Goal: Check status: Check status

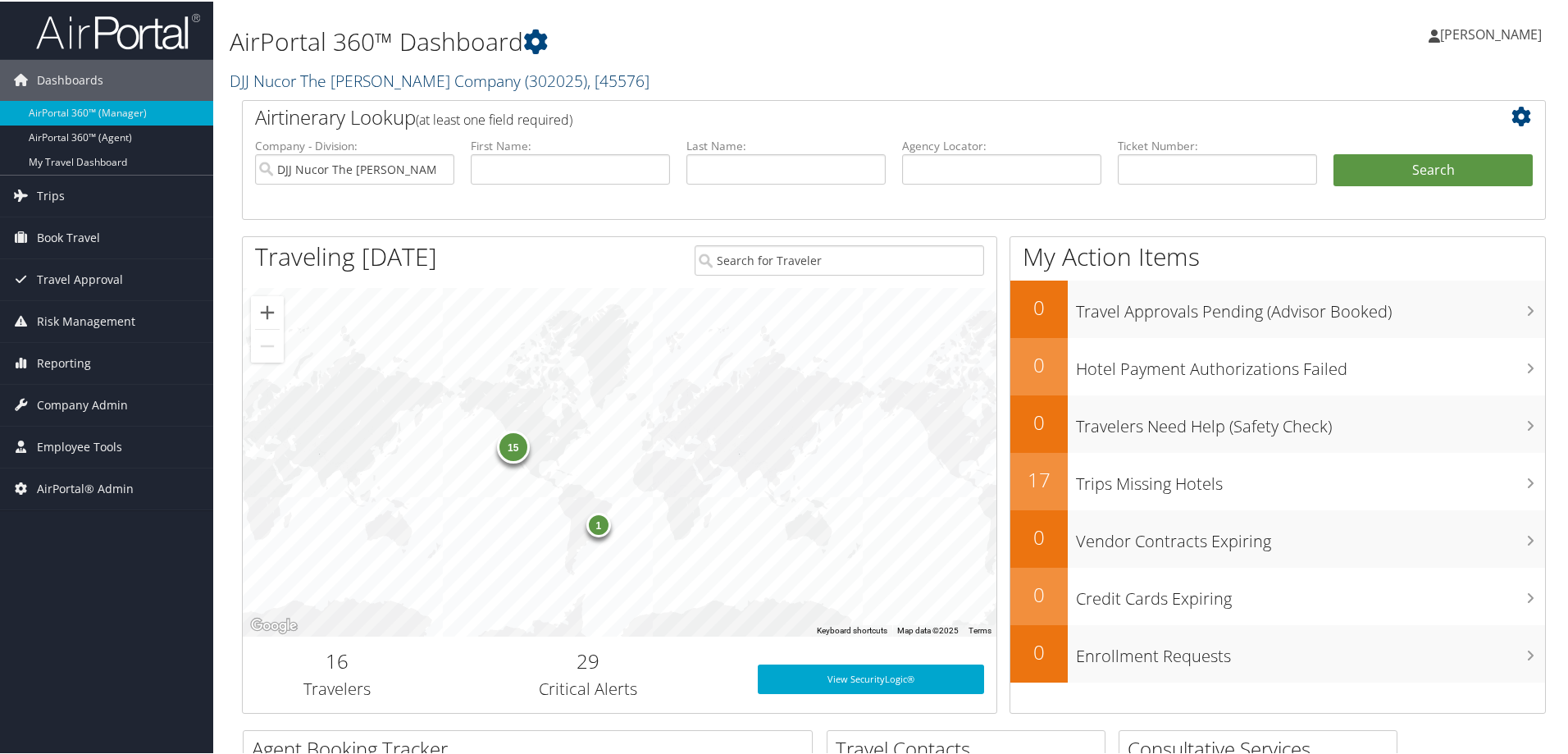
click at [425, 74] on link "DJJ Nucor The David Joseph Company ( 302025 ) , [ 45576 ]" at bounding box center [439, 80] width 420 height 22
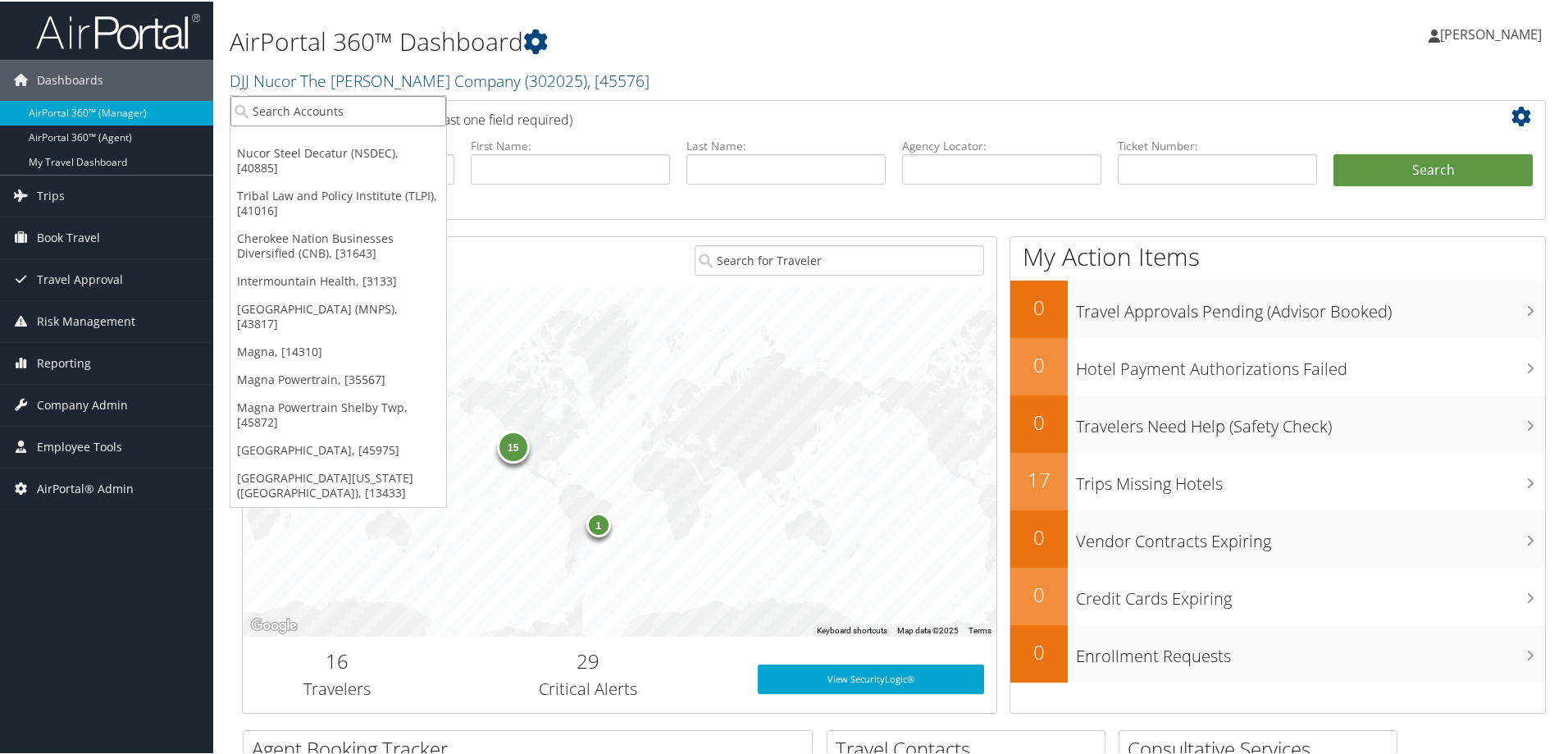
click at [379, 121] on input "search" at bounding box center [338, 110] width 215 height 30
type input "cherokee"
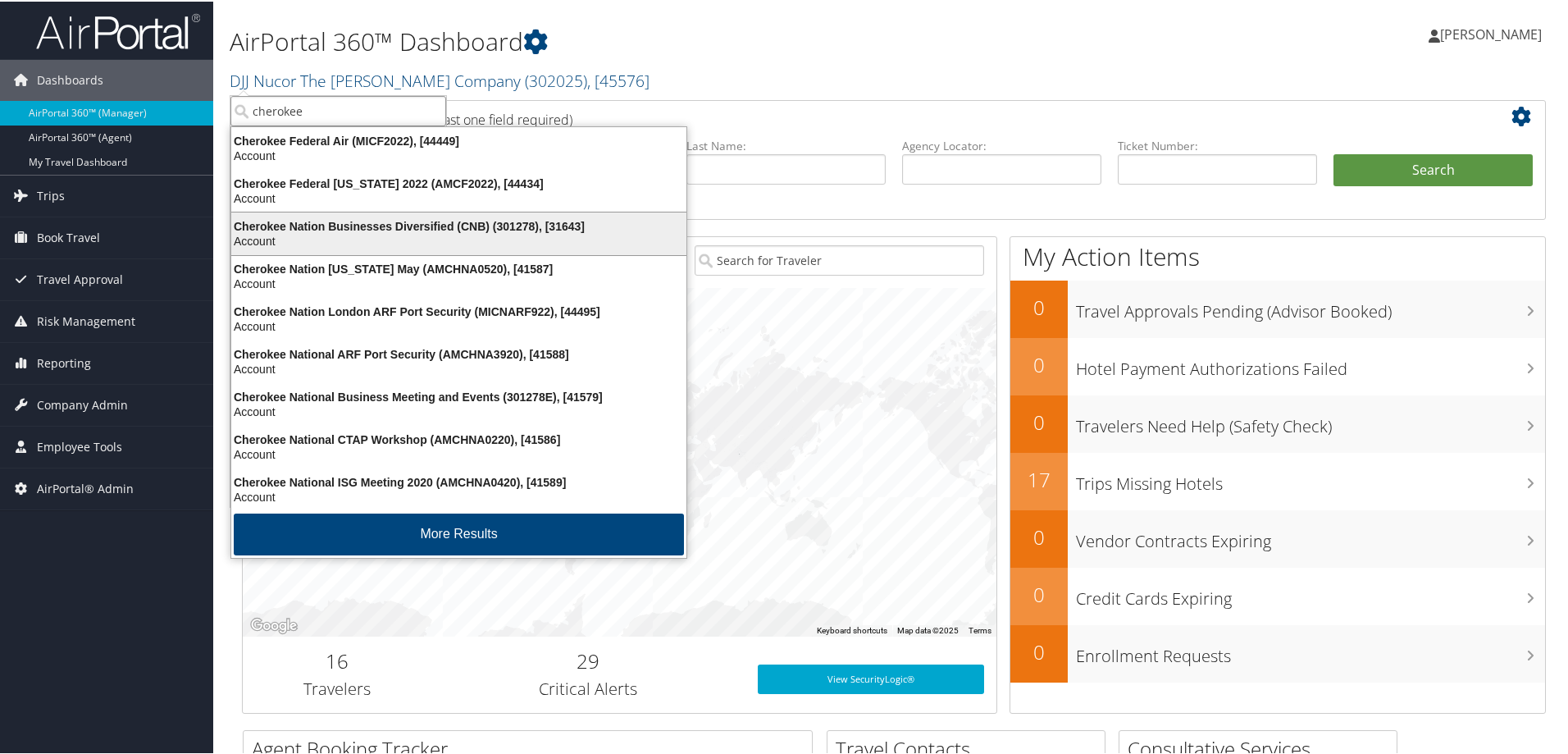
click at [367, 231] on div "Cherokee Nation Businesses Diversified (CNB) (301278), [31643]" at bounding box center [458, 225] width 475 height 15
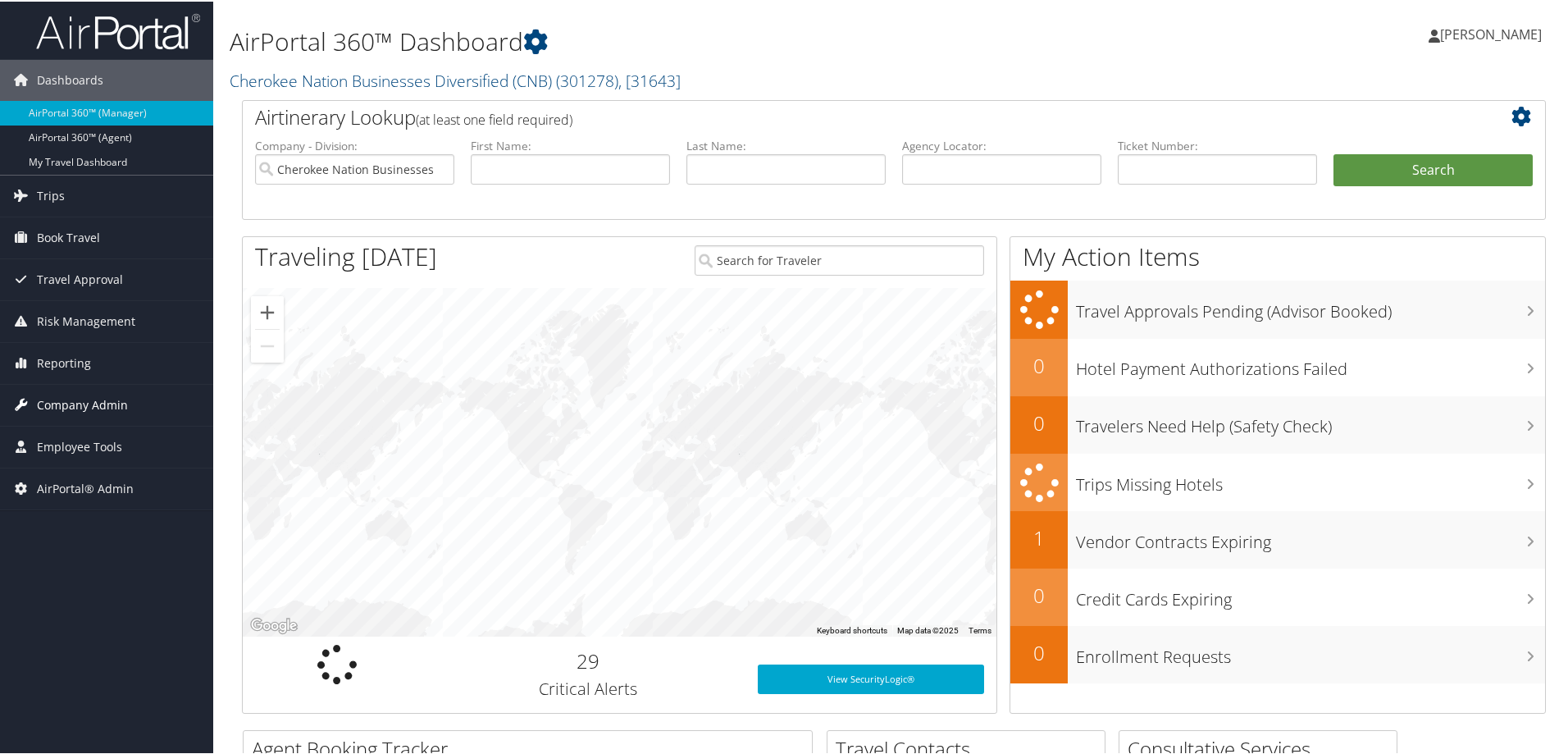
click at [109, 405] on span "Company Admin" at bounding box center [81, 404] width 91 height 41
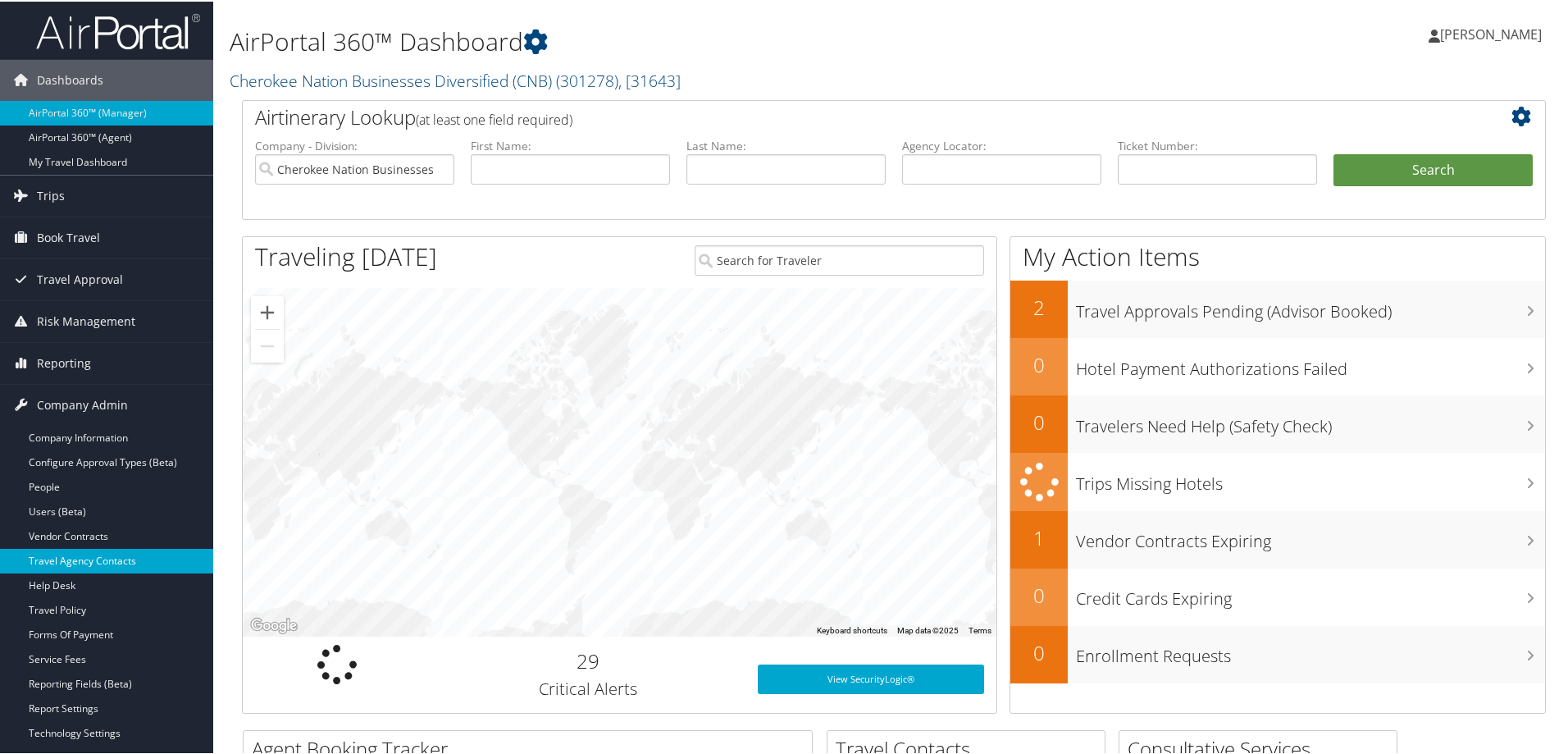
click at [128, 559] on link "Travel Agency Contacts" at bounding box center [107, 559] width 214 height 24
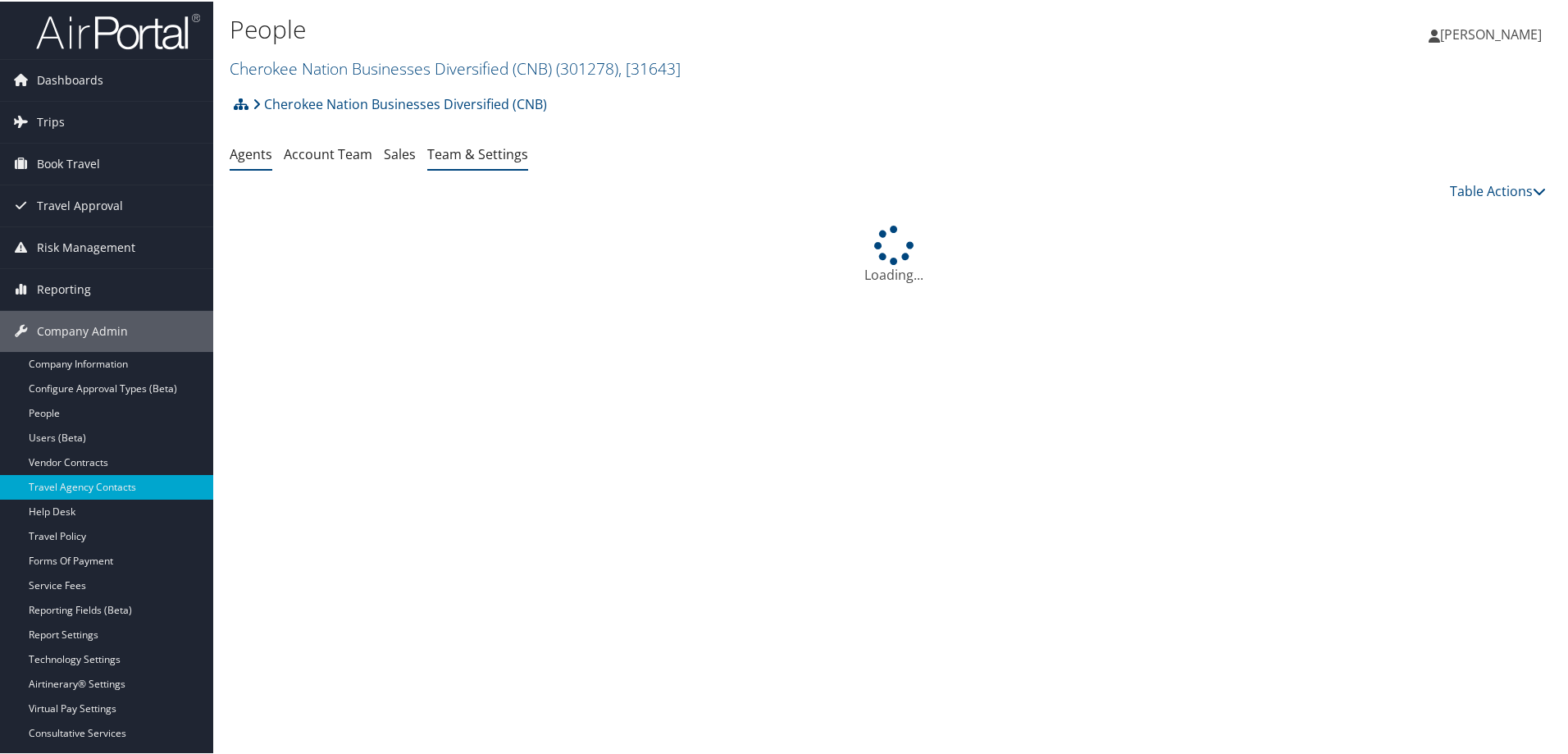
click at [473, 151] on link "Team & Settings" at bounding box center [478, 152] width 101 height 18
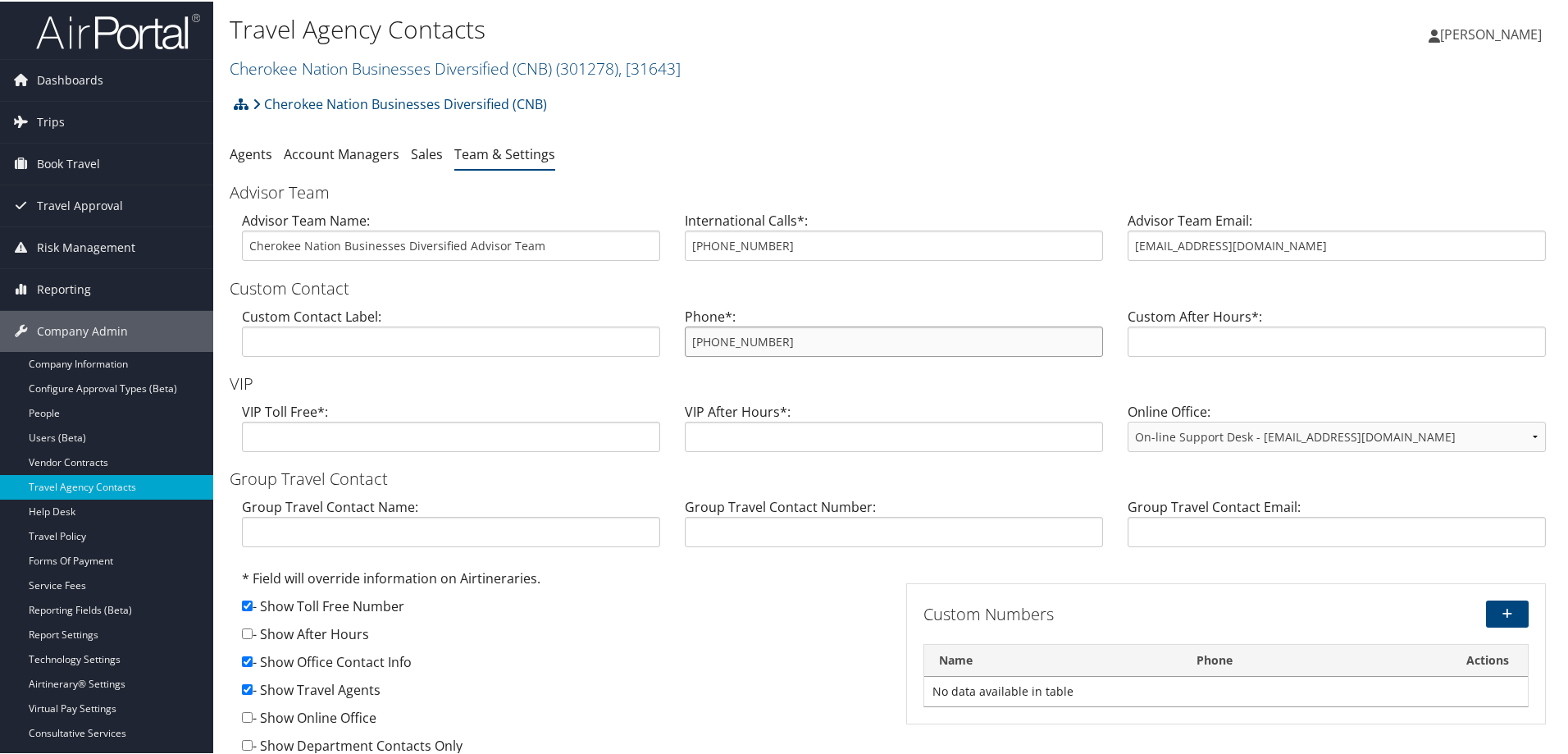
drag, startPoint x: 795, startPoint y: 339, endPoint x: 622, endPoint y: 343, distance: 173.0
click at [622, 343] on div "Custom Contact Label: Phone*: [PHONE_NUMBER] Custom After Hours*:" at bounding box center [894, 336] width 1329 height 63
click at [298, 67] on link "Cherokee Nation Businesses Diversified (CNB) ( 301278 ) , [ 31643 ]" at bounding box center [455, 67] width 451 height 22
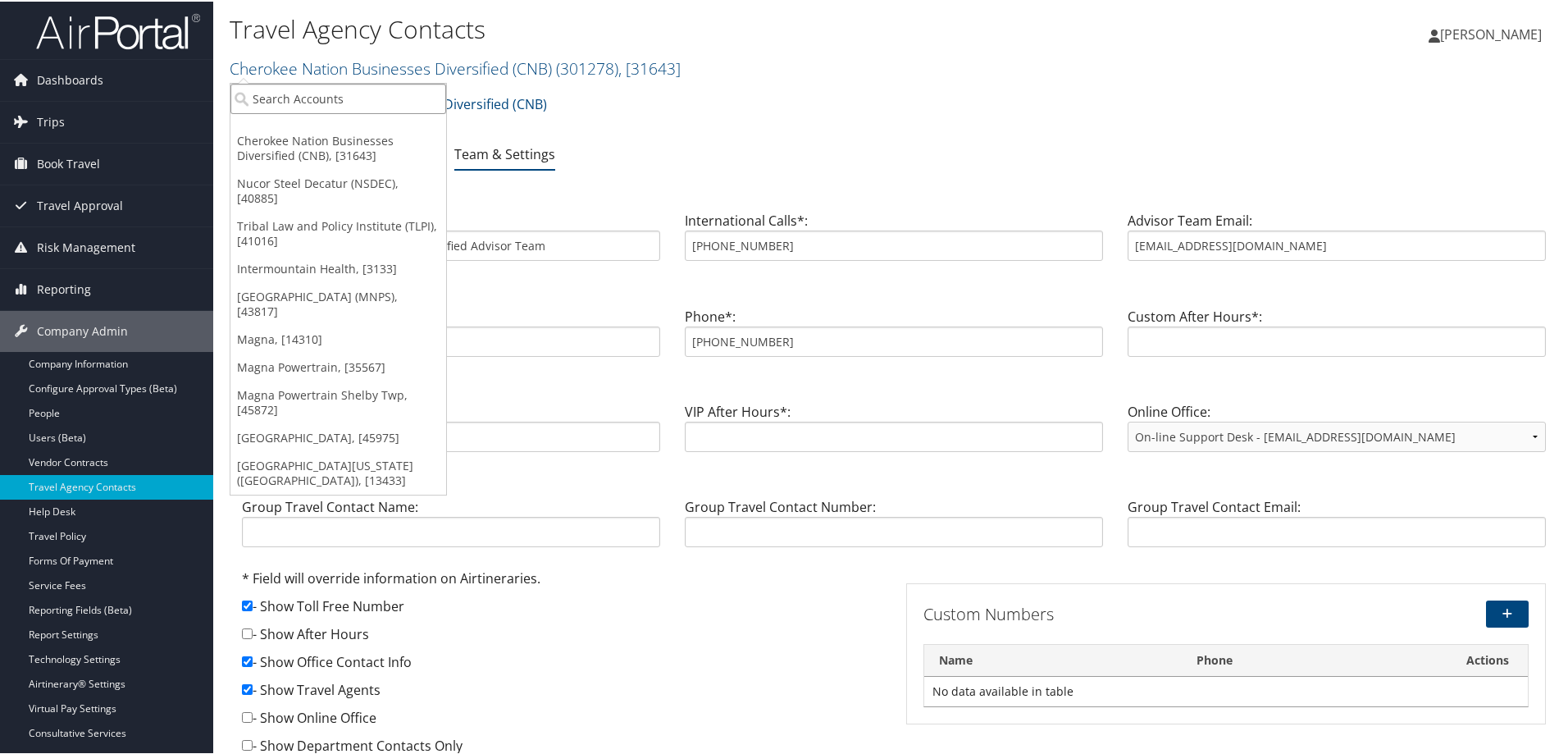
click at [284, 104] on input "search" at bounding box center [338, 97] width 215 height 30
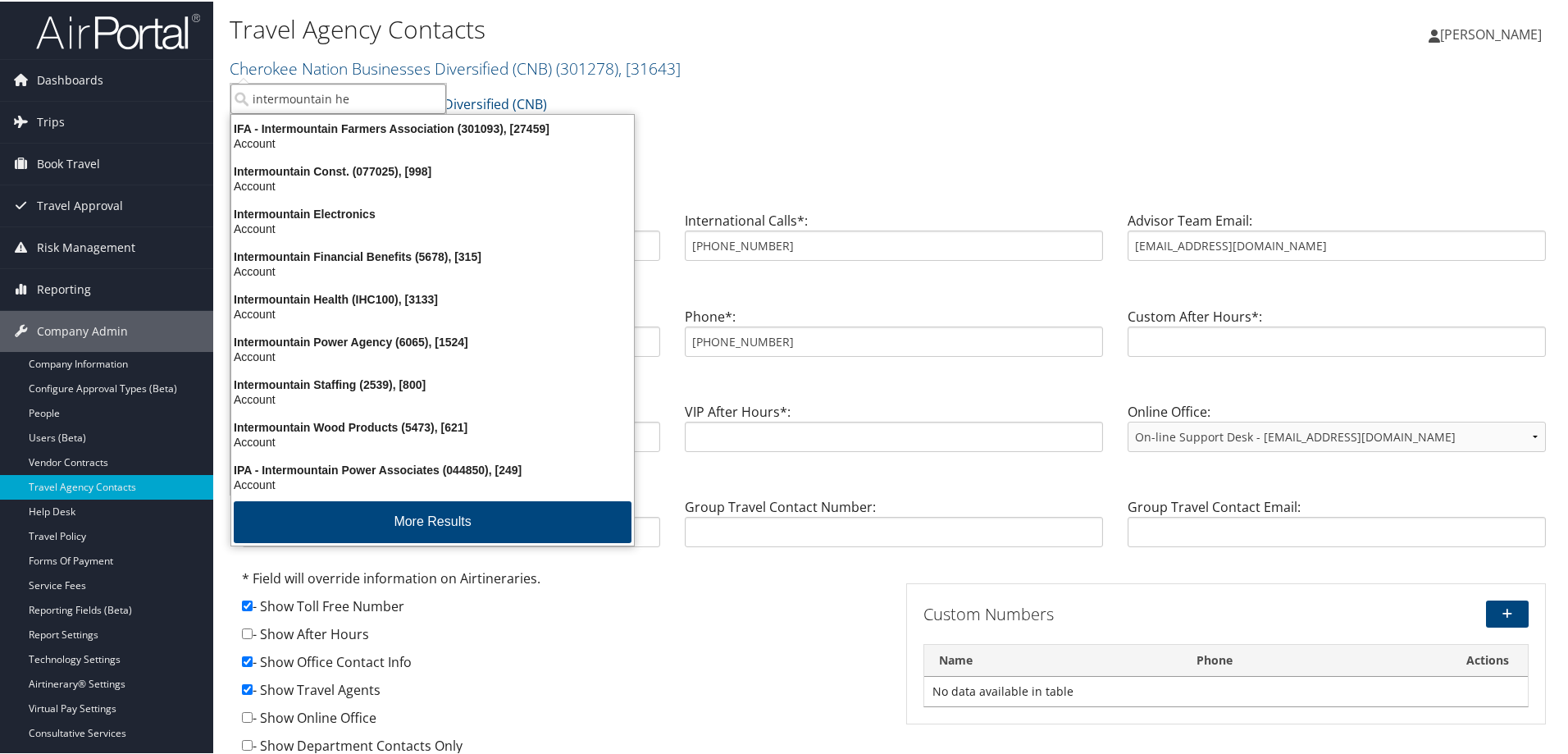
type input "intermountain hea"
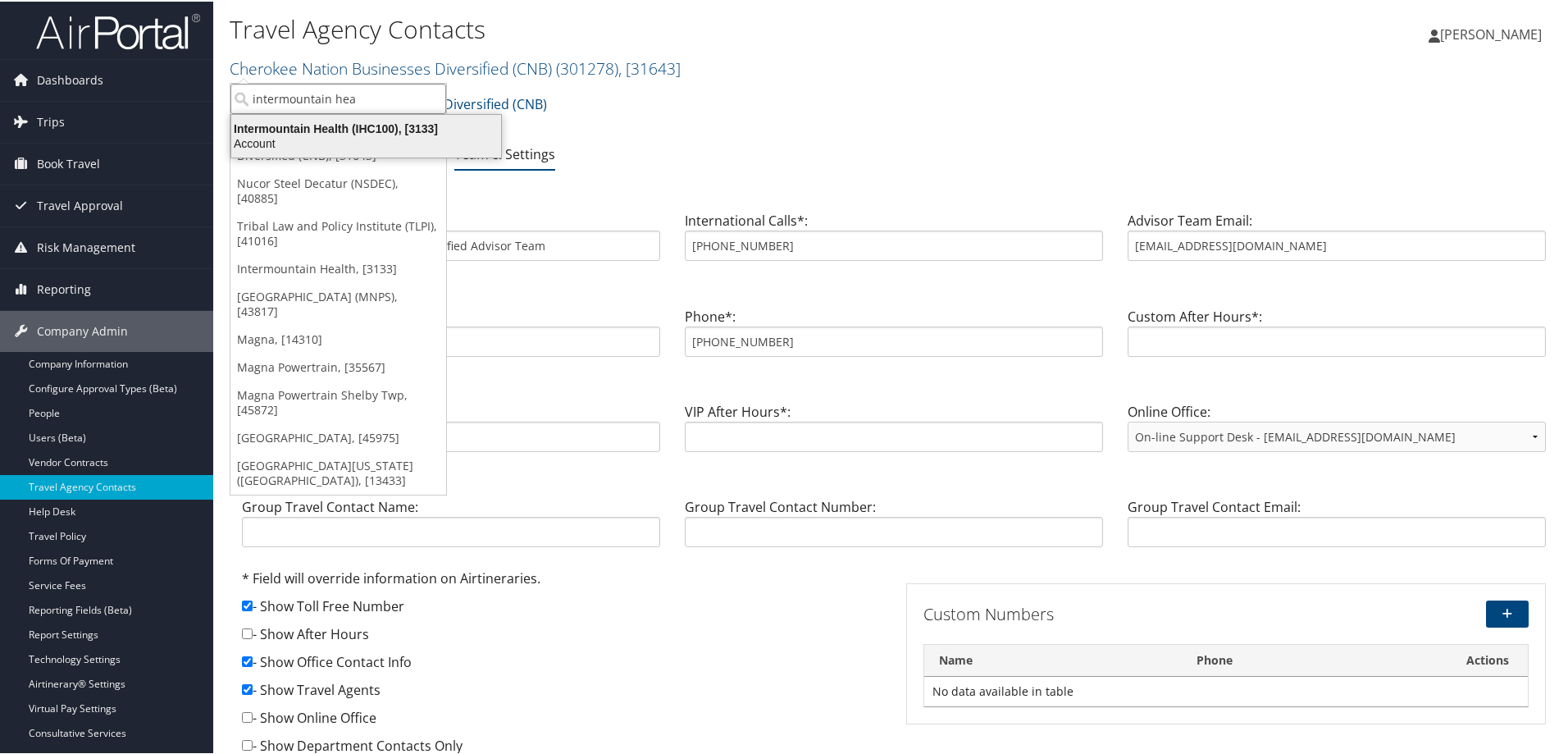
click at [333, 128] on div "Intermountain Health (IHC100), [3133]" at bounding box center [365, 127] width 289 height 15
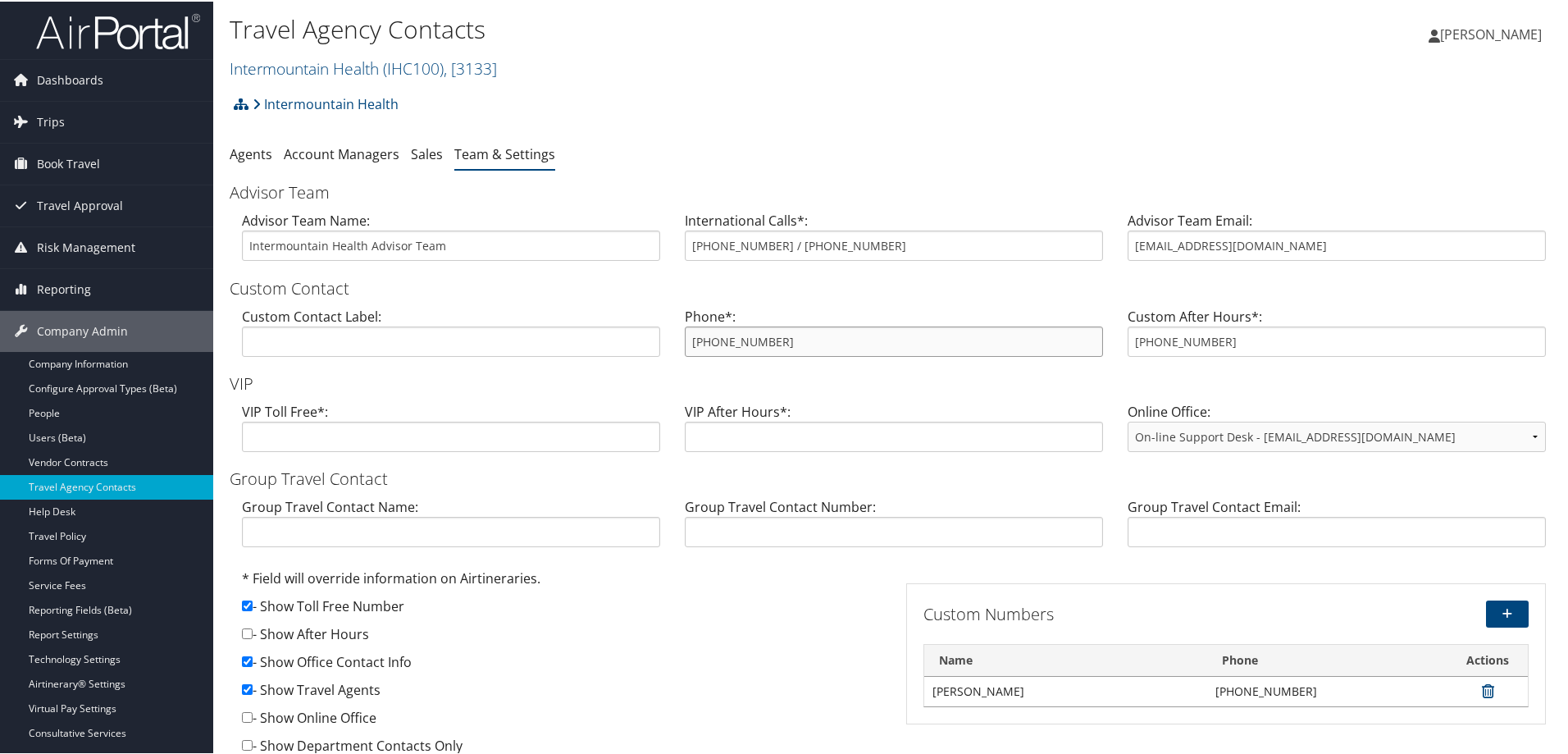
drag, startPoint x: 826, startPoint y: 332, endPoint x: 667, endPoint y: 330, distance: 159.0
click at [667, 330] on div "Custom Contact Label: Phone*: 888-297-8814 Custom After Hours*: 888-297-8814" at bounding box center [894, 336] width 1329 height 63
click at [63, 113] on span "Trips" at bounding box center [51, 121] width 28 height 41
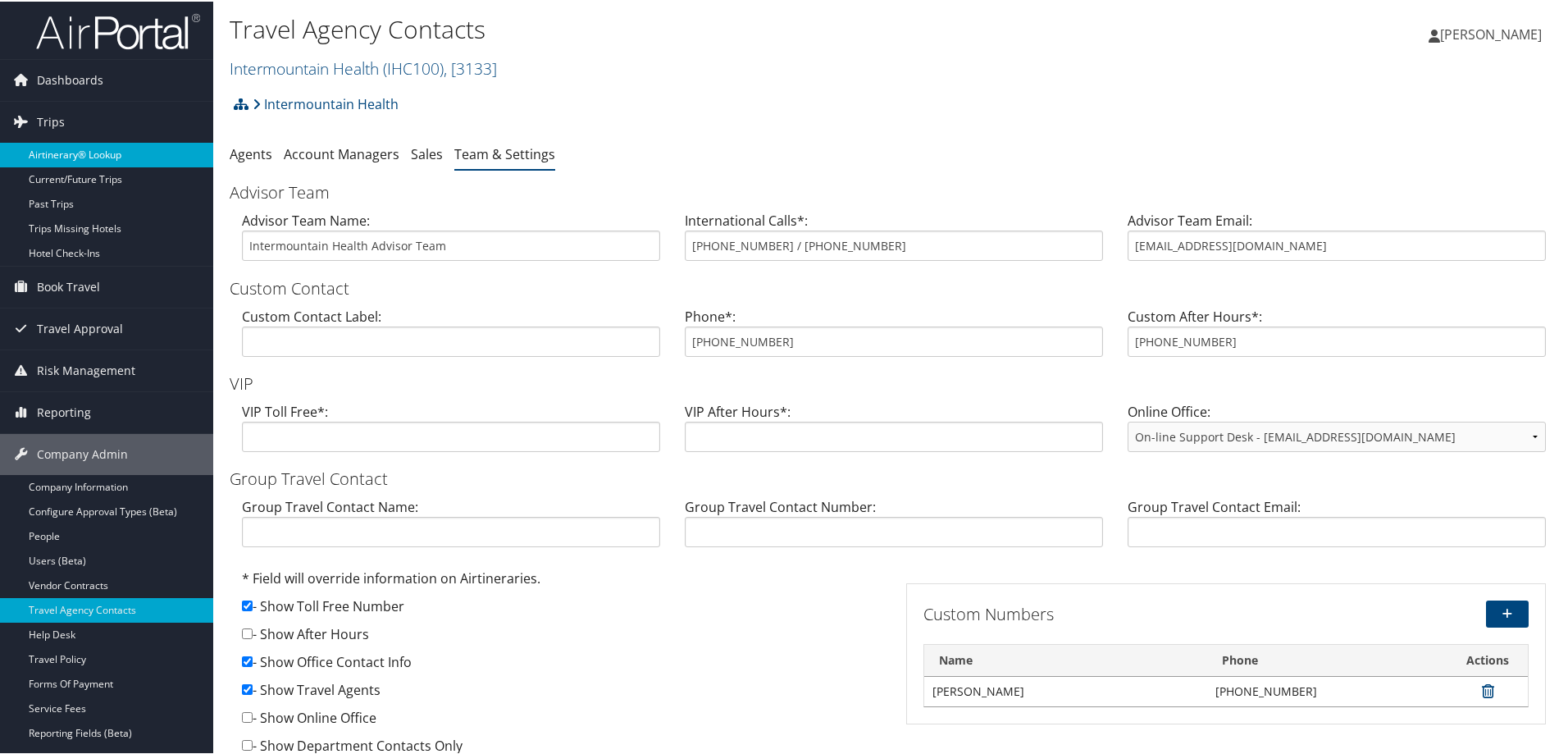
click at [72, 158] on link "Airtinerary® Lookup" at bounding box center [107, 154] width 214 height 24
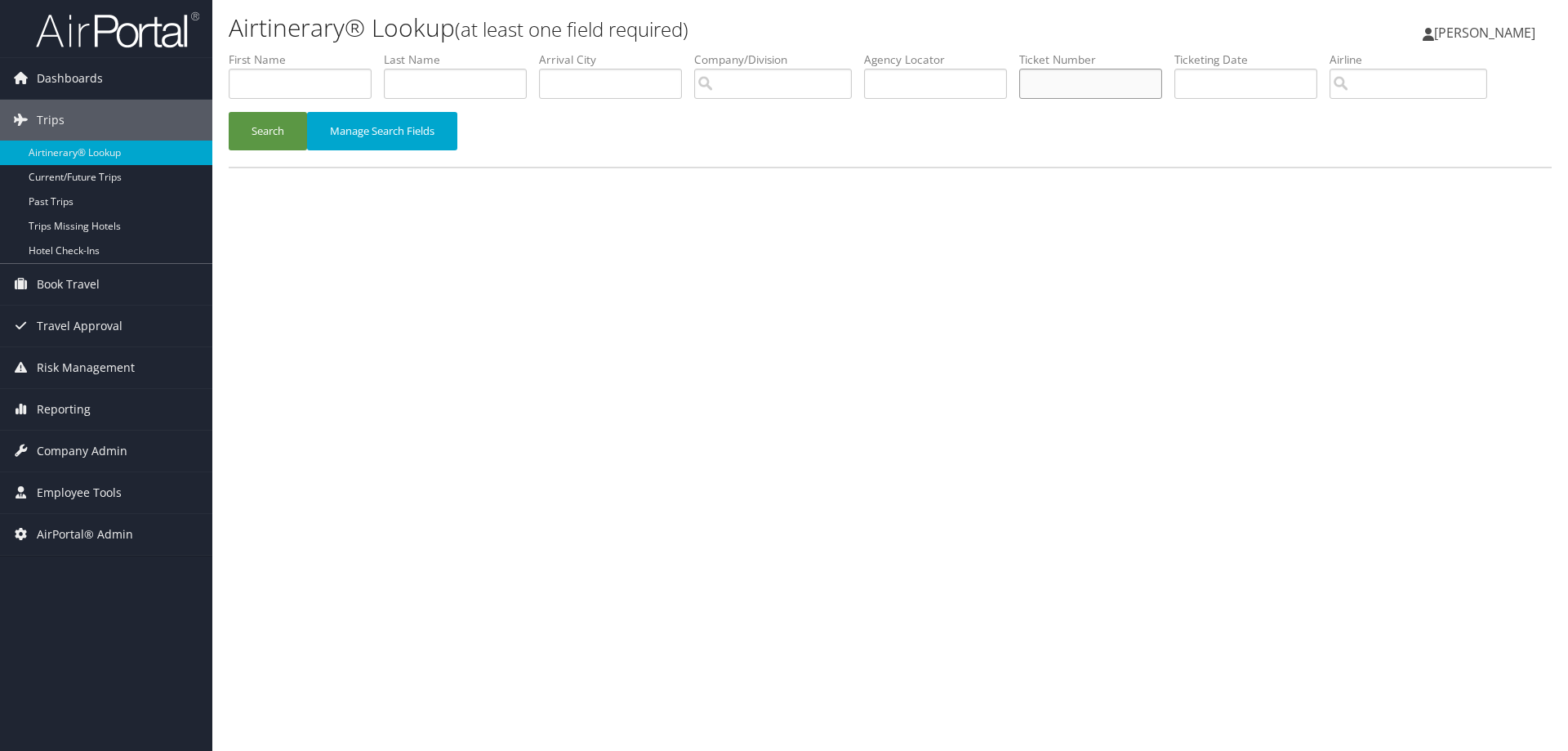
click at [1088, 83] on input "text" at bounding box center [1090, 84] width 143 height 30
type input "8900891894671"
click at [229, 112] on button "Search" at bounding box center [268, 131] width 78 height 38
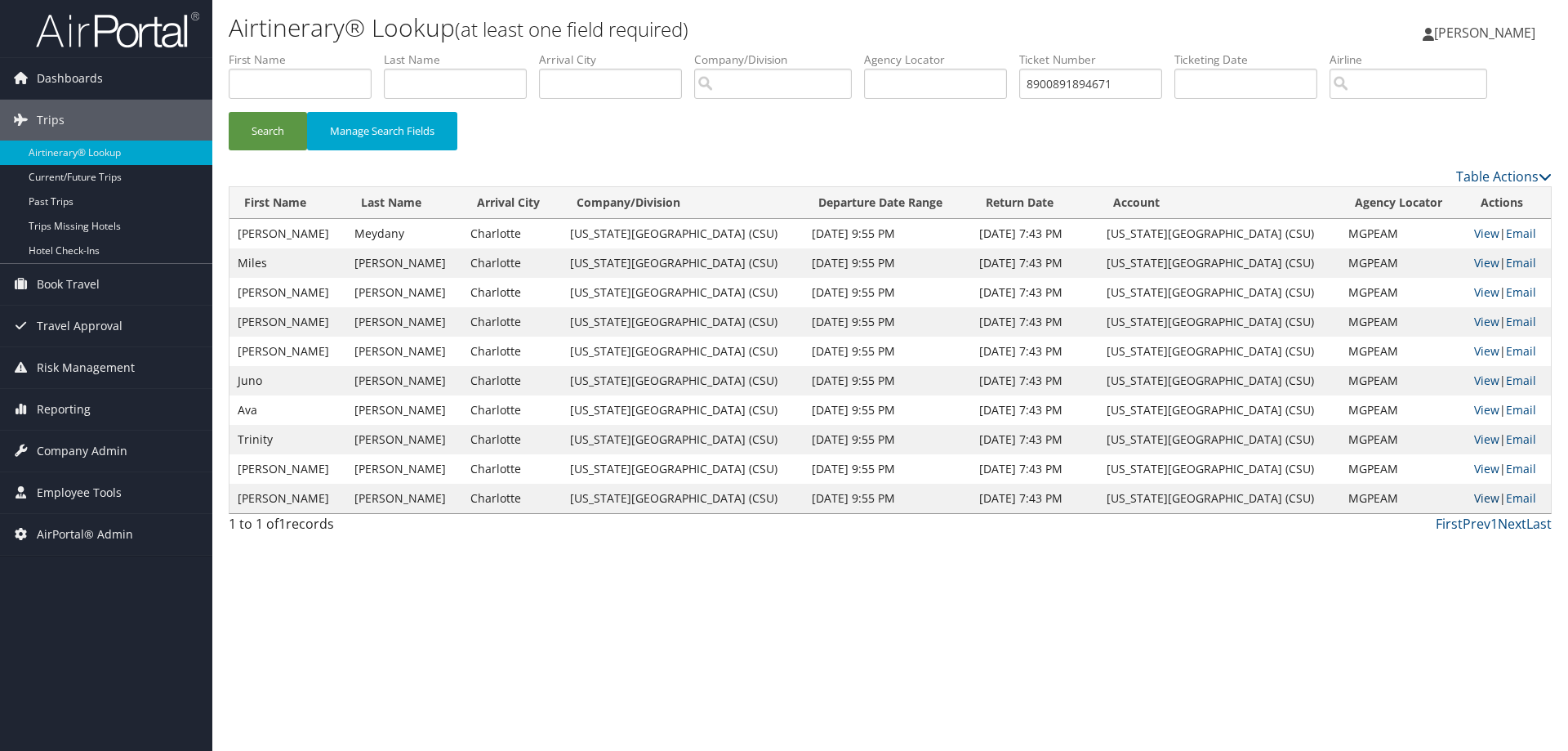
click at [1475, 501] on link "View" at bounding box center [1487, 497] width 25 height 16
drag, startPoint x: 1377, startPoint y: 496, endPoint x: 1330, endPoint y: 494, distance: 47.0
click at [1340, 494] on td "MGPEAM" at bounding box center [1403, 498] width 126 height 30
copy td "MGPEAM"
drag, startPoint x: 1159, startPoint y: 78, endPoint x: 798, endPoint y: 93, distance: 361.3
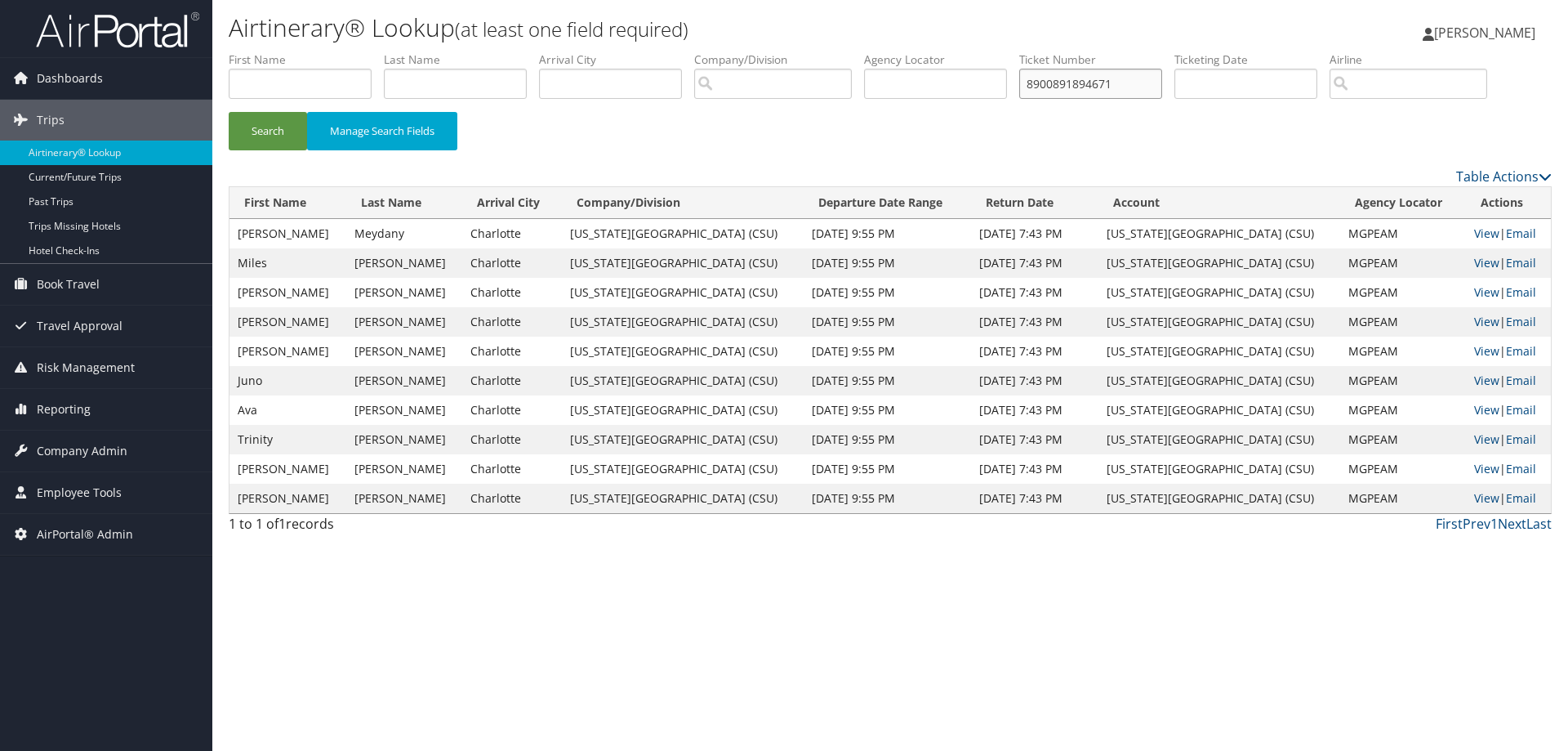
click at [837, 51] on ul "First Name Last Name Departure City Arrival City Company/Division Airport/City …" at bounding box center [890, 51] width 1324 height 0
paste input ">DGK432"
drag, startPoint x: 894, startPoint y: 84, endPoint x: 859, endPoint y: 80, distance: 35.2
click at [859, 51] on ul "First Name Last Name Departure City Arrival City Company/Division Airport/City …" at bounding box center [890, 51] width 1324 height 0
type input "DGK432"
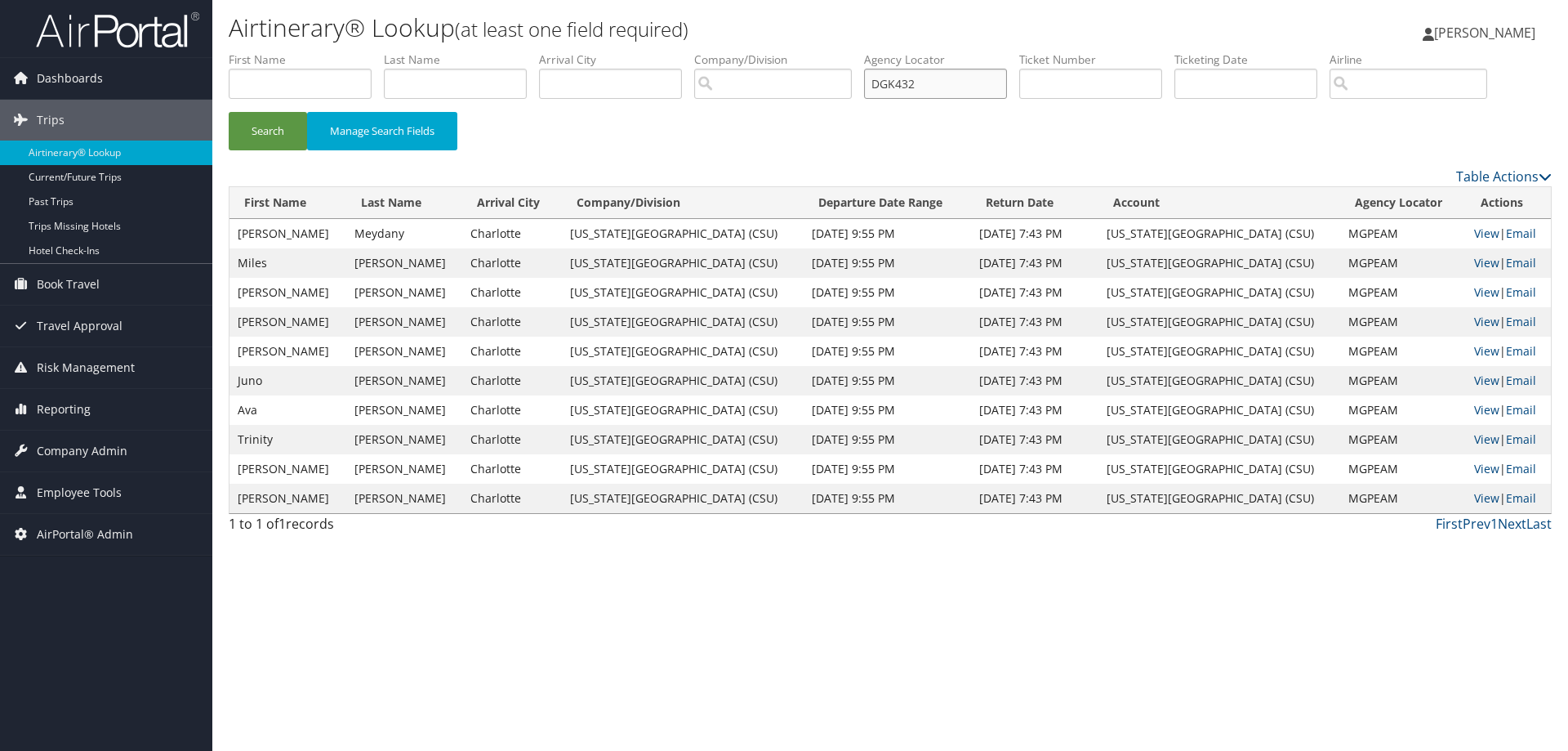
click at [229, 112] on button "Search" at bounding box center [268, 131] width 78 height 38
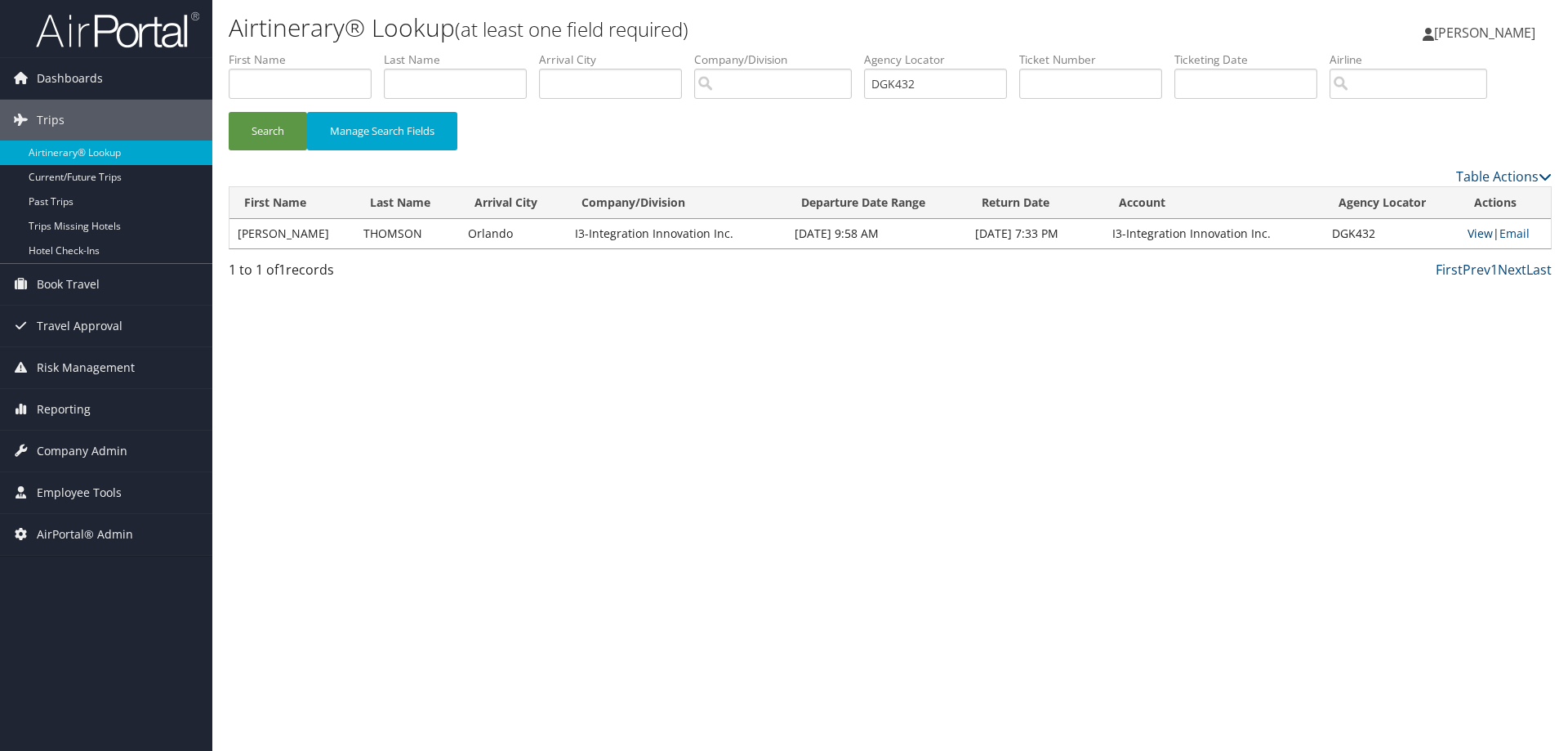
click at [1468, 238] on link "View" at bounding box center [1480, 233] width 25 height 16
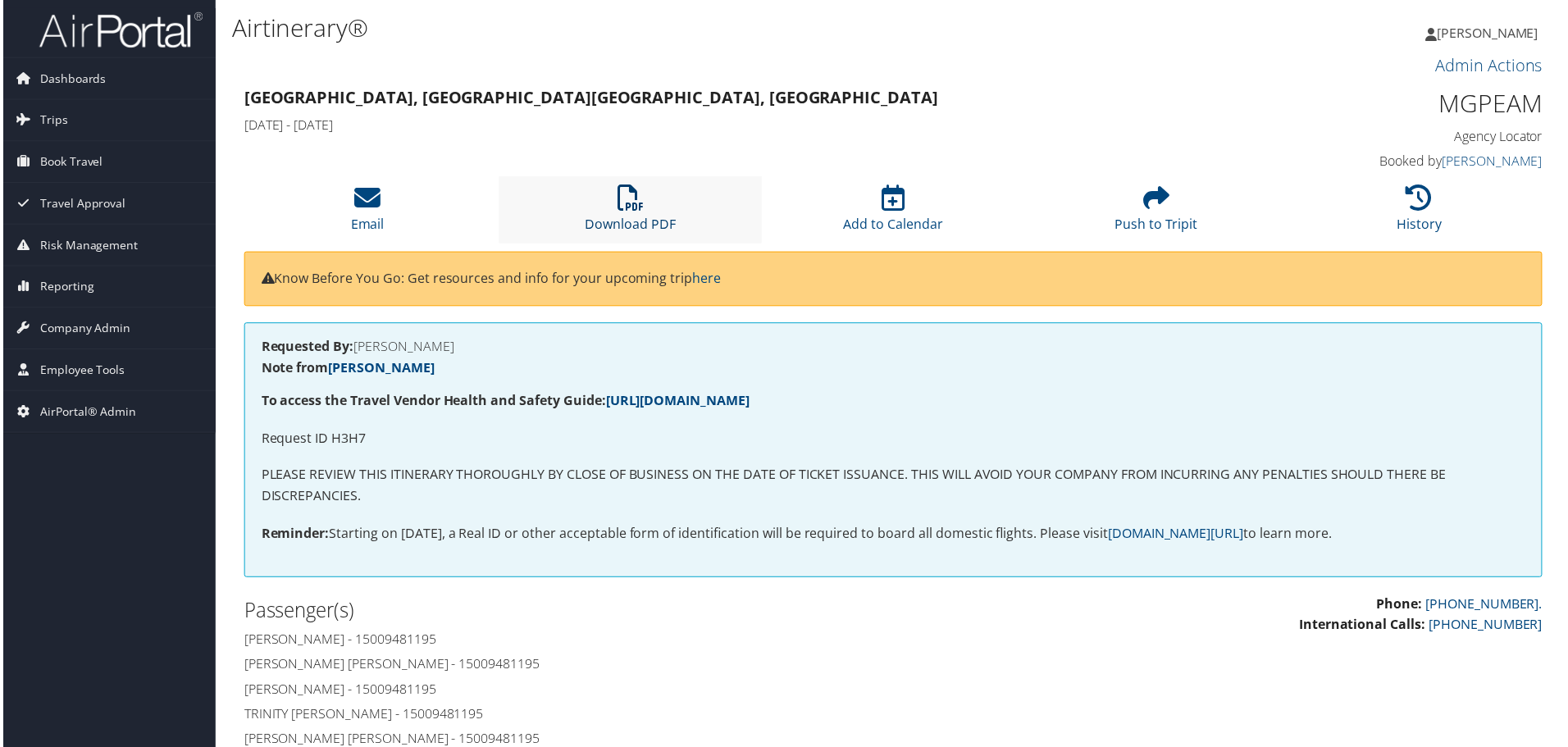
click at [643, 220] on link "Download PDF" at bounding box center [629, 214] width 91 height 39
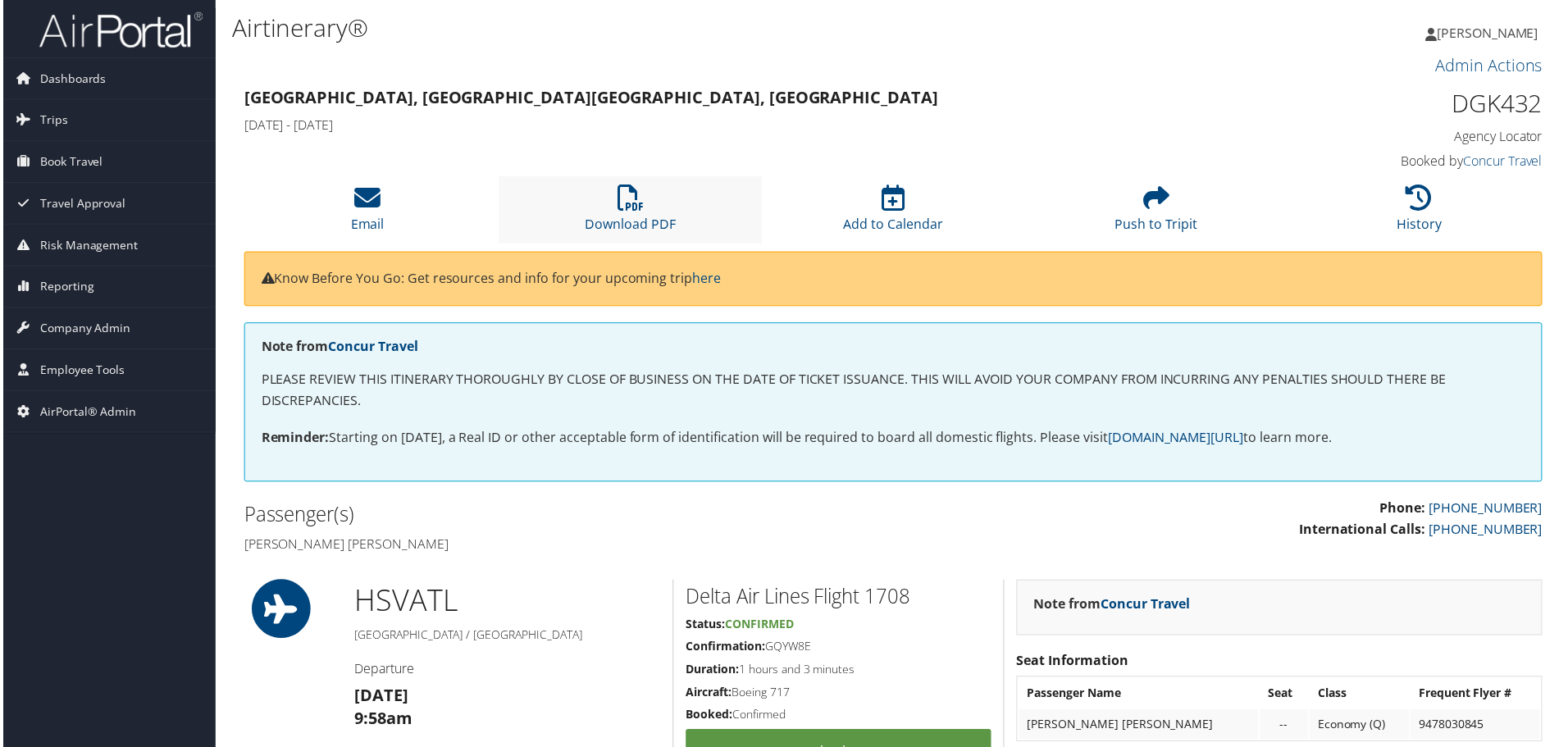
click at [611, 200] on li "Download PDF" at bounding box center [630, 210] width 264 height 66
click at [619, 214] on li "Download PDF" at bounding box center [630, 210] width 264 height 66
